Goal: Information Seeking & Learning: Learn about a topic

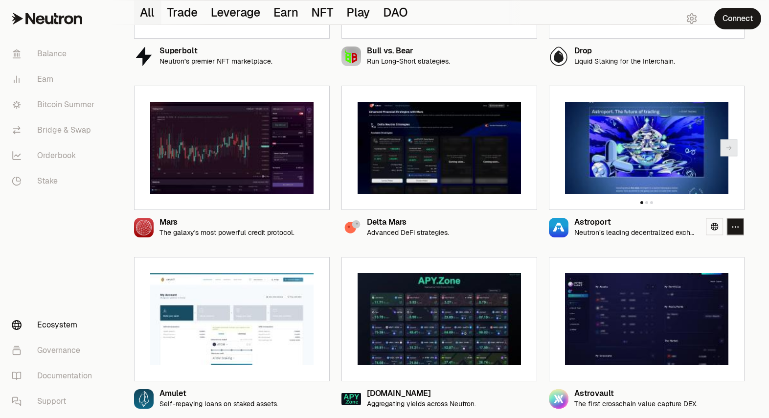
scroll to position [230, 0]
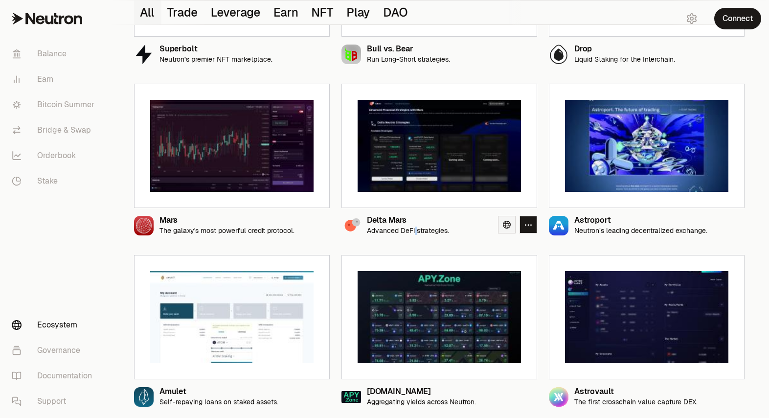
click at [507, 227] on icon at bounding box center [507, 225] width 8 height 8
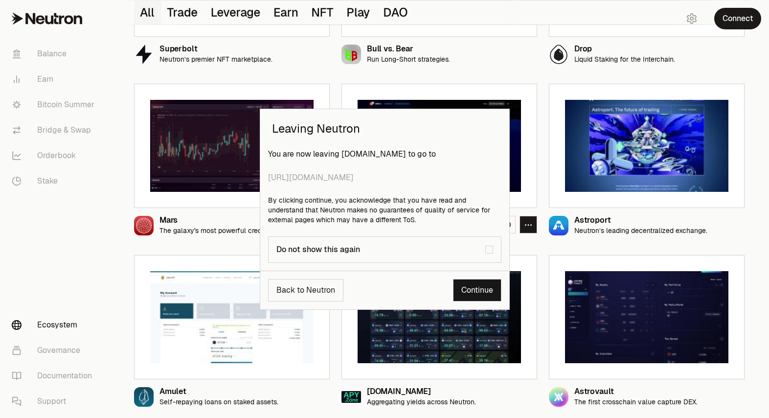
click at [488, 291] on link "Continue" at bounding box center [477, 290] width 48 height 22
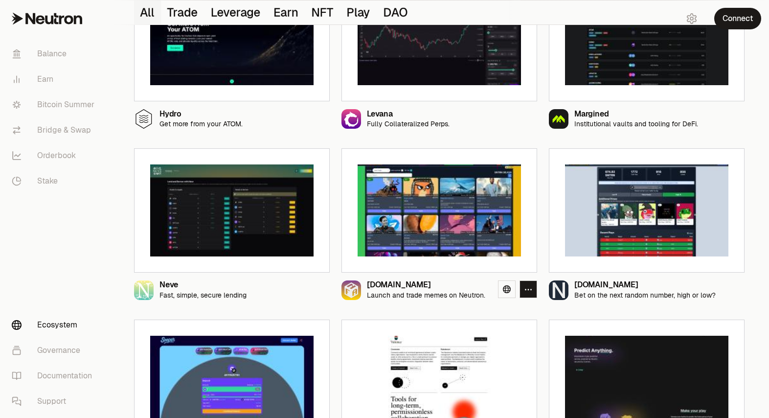
scroll to position [786, 0]
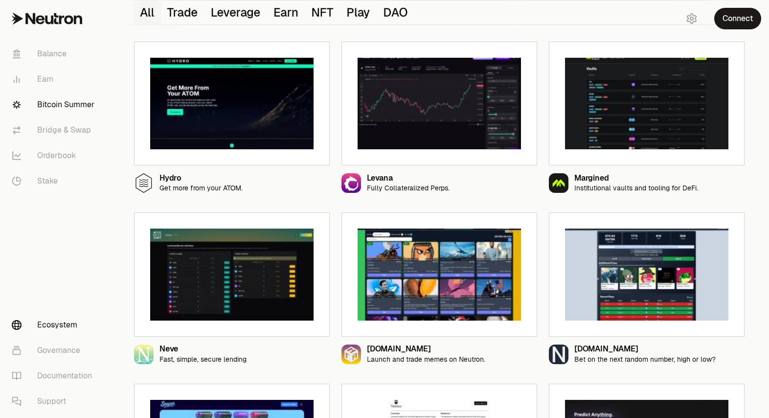
click at [66, 102] on link "Bitcoin Summer" at bounding box center [55, 104] width 102 height 25
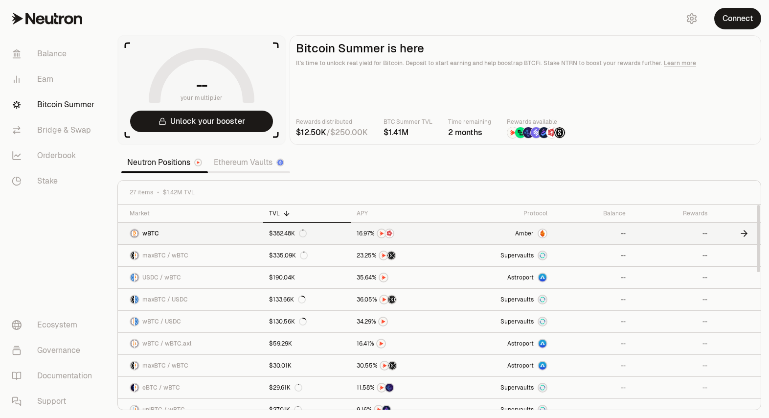
click at [536, 237] on div "Amber" at bounding box center [531, 233] width 32 height 10
